Goal: Obtain resource: Obtain resource

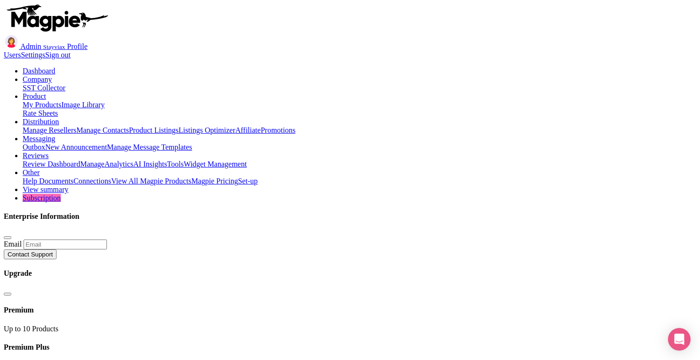
click at [76, 126] on link "Manage Resellers" at bounding box center [50, 130] width 54 height 8
checkbox input "false"
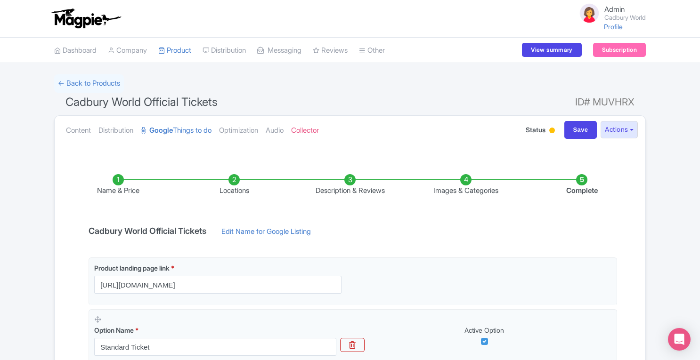
scroll to position [219, 0]
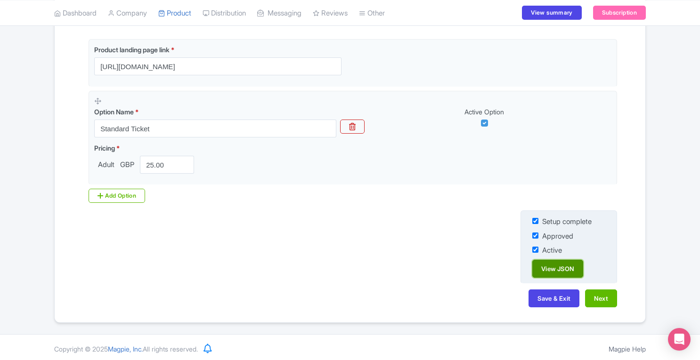
click at [561, 267] on link "View JSON" at bounding box center [557, 269] width 51 height 18
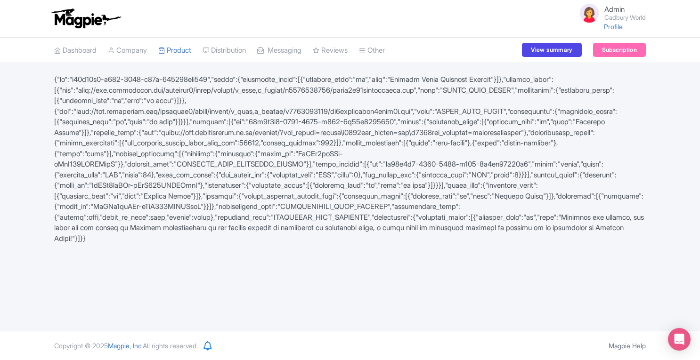
drag, startPoint x: 53, startPoint y: 77, endPoint x: 273, endPoint y: 294, distance: 308.4
click at [273, 294] on div "Admin Cadbury World Profile Users Settings Sign out Dashboard Company SST Colle…" at bounding box center [350, 165] width 700 height 331
copy div "{"id":"e56c14d6-d210-4387-b05a-452773dca084","title":{"localized_texts":[{"lang…"
